Goal: Task Accomplishment & Management: Complete application form

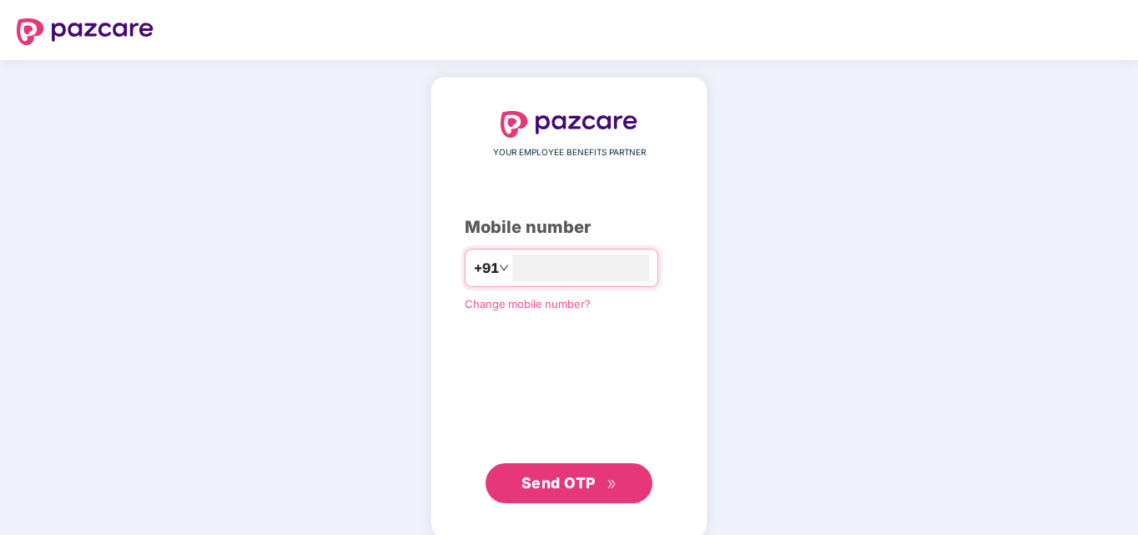
type input "**********"
click at [562, 495] on button "Send OTP" at bounding box center [569, 481] width 167 height 40
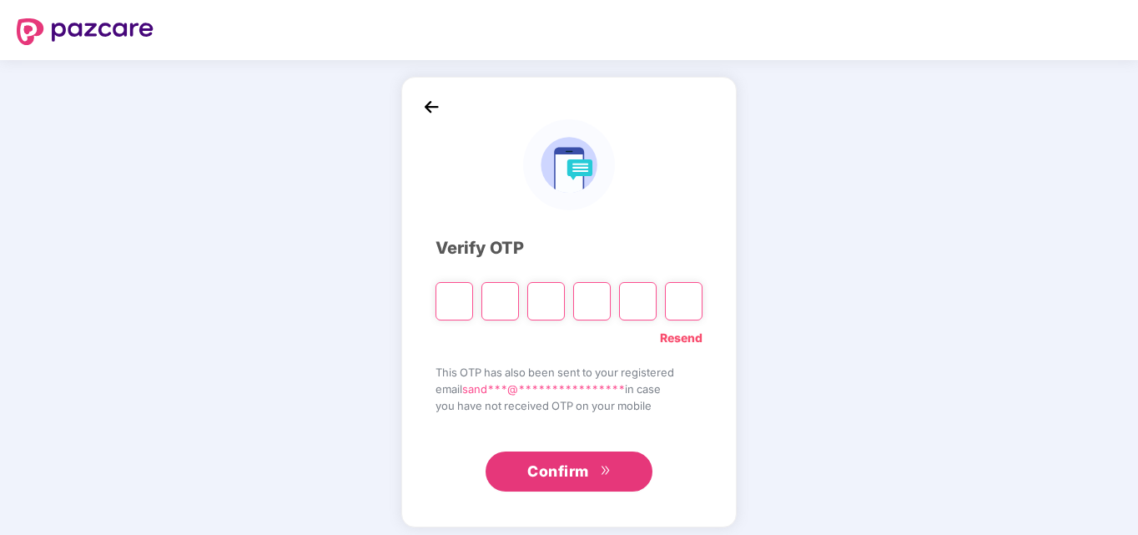
type input "*"
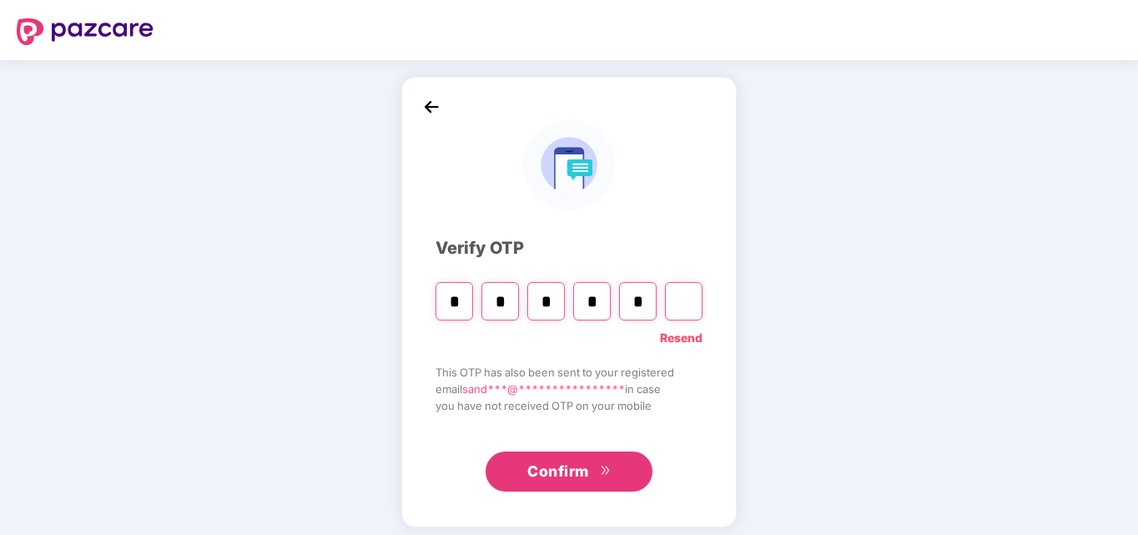
type input "*"
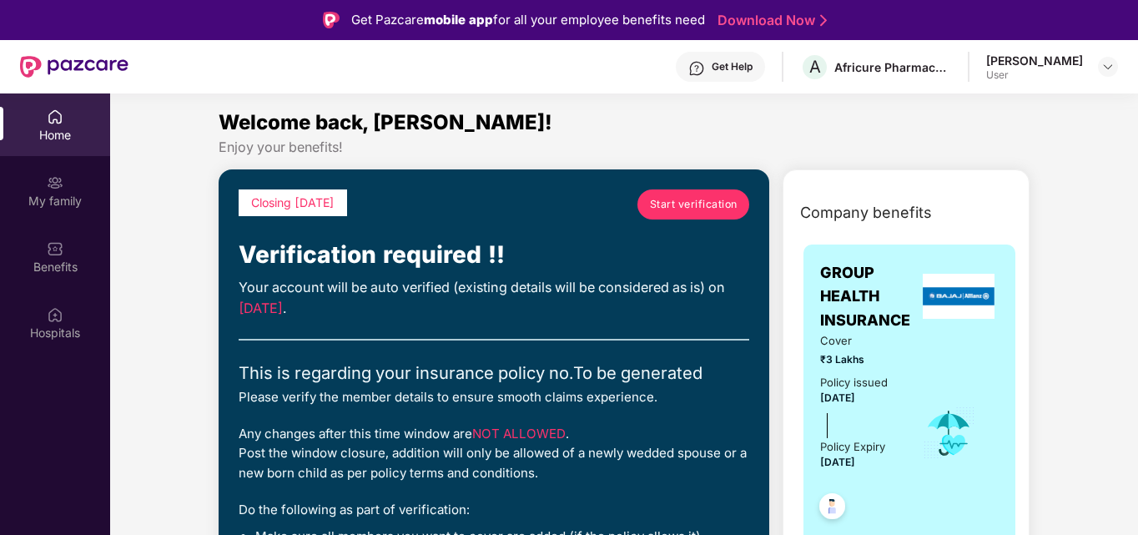
click at [710, 202] on span "Start verification" at bounding box center [694, 204] width 88 height 16
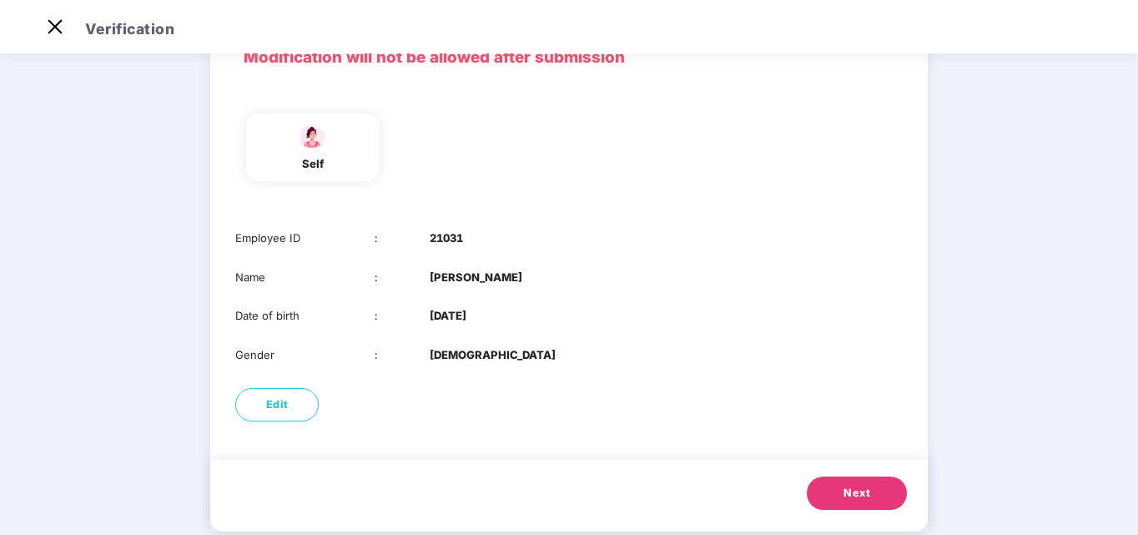
scroll to position [125, 0]
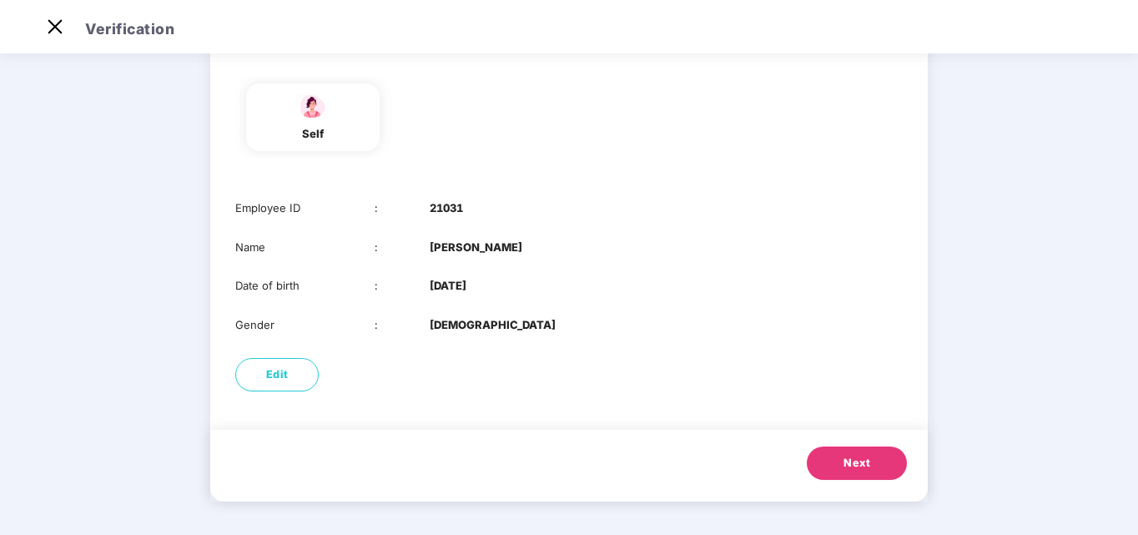
click at [853, 457] on span "Next" at bounding box center [856, 463] width 27 height 17
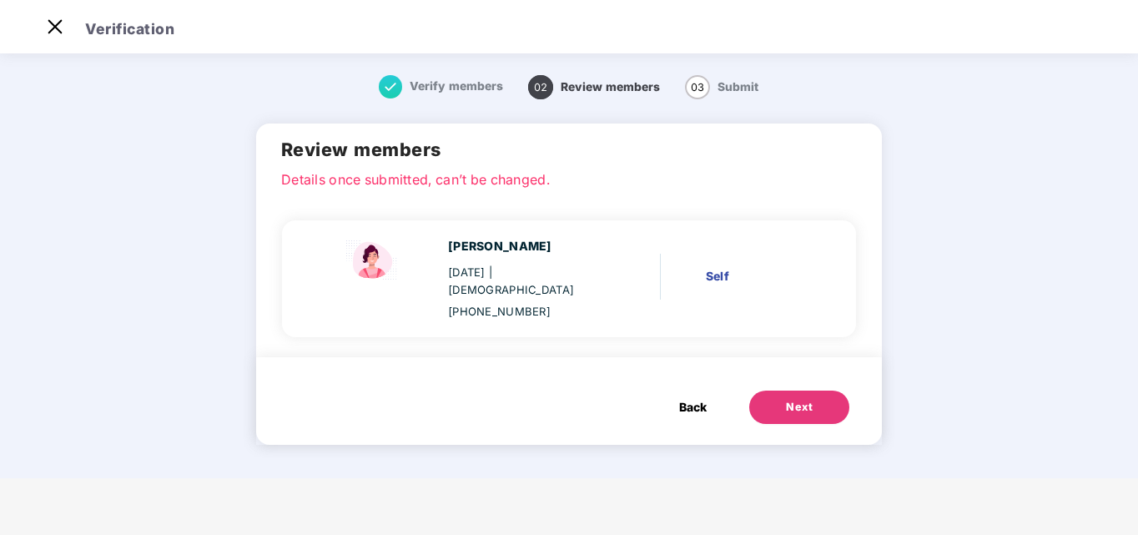
scroll to position [0, 0]
